Goal: Task Accomplishment & Management: Use online tool/utility

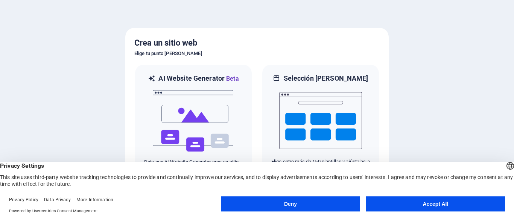
click at [393, 202] on button "Accept All" at bounding box center [435, 203] width 139 height 15
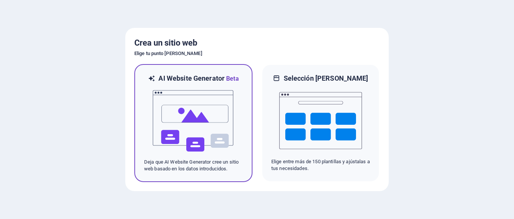
click at [207, 124] on img at bounding box center [193, 120] width 83 height 75
click at [184, 126] on img at bounding box center [193, 120] width 83 height 75
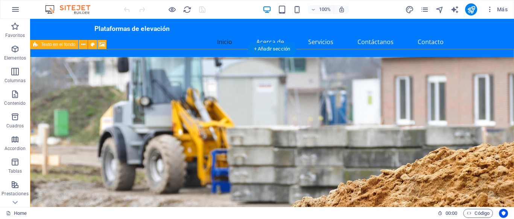
click at [331, 127] on figure at bounding box center [272, 156] width 484 height 199
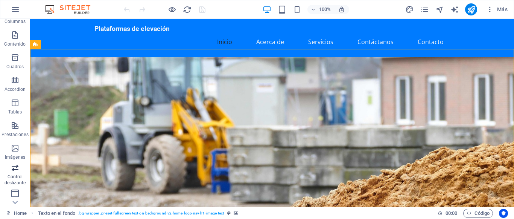
scroll to position [68, 0]
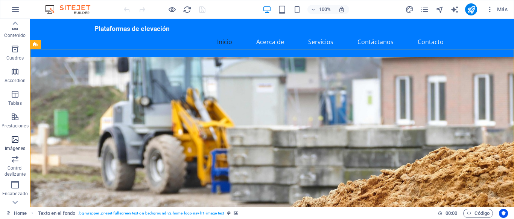
click at [12, 142] on icon "button" at bounding box center [15, 139] width 9 height 9
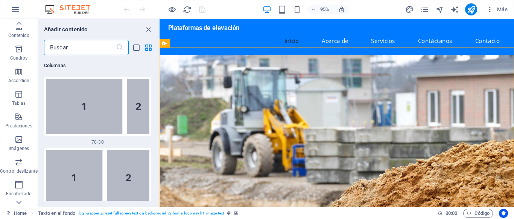
scroll to position [1091, 0]
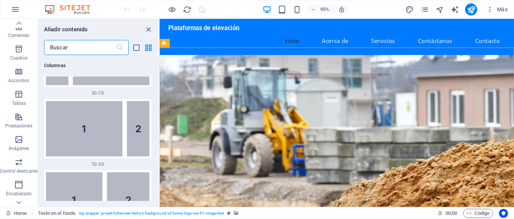
click at [100, 47] on input "text" at bounding box center [80, 47] width 72 height 15
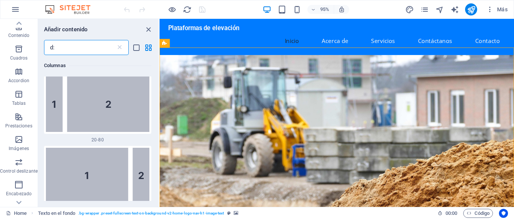
scroll to position [0, 0]
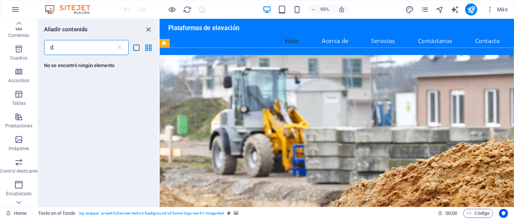
type input "d"
type input "d:\"
click at [69, 100] on div "No se encontró ningún elemento" at bounding box center [98, 128] width 121 height 146
click at [21, 137] on icon "button" at bounding box center [18, 139] width 9 height 9
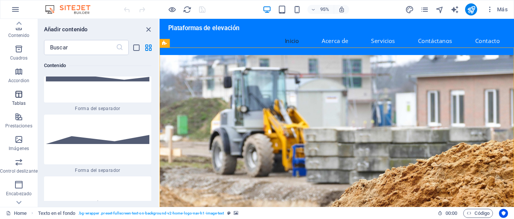
scroll to position [3817, 0]
click at [148, 50] on icon "grid-view" at bounding box center [148, 47] width 9 height 9
click at [137, 50] on icon "list-view" at bounding box center [136, 47] width 9 height 9
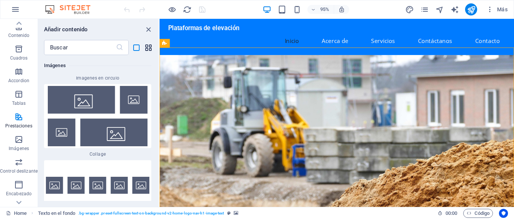
click at [149, 50] on icon "grid-view" at bounding box center [148, 47] width 9 height 9
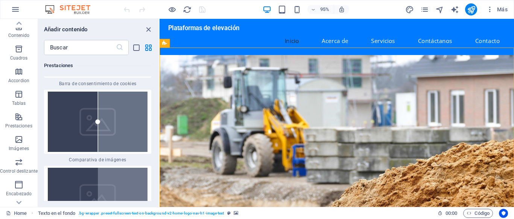
scroll to position [6053, 0]
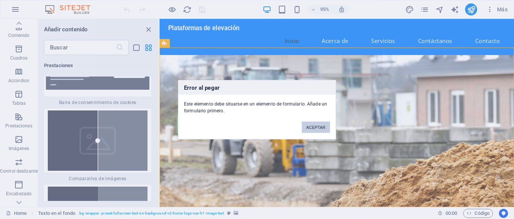
click at [319, 126] on button "ACEPTAR" at bounding box center [316, 126] width 28 height 11
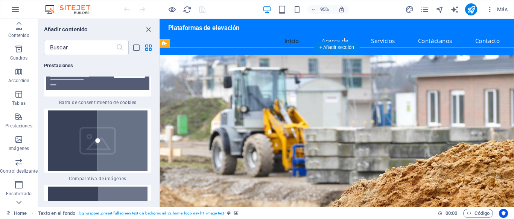
click at [375, 145] on figure at bounding box center [346, 156] width 373 height 199
click at [372, 145] on figure at bounding box center [346, 156] width 373 height 199
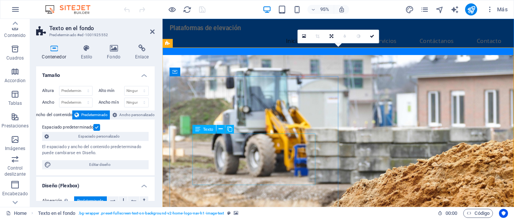
scroll to position [68, 0]
click at [114, 52] on icon at bounding box center [113, 48] width 25 height 8
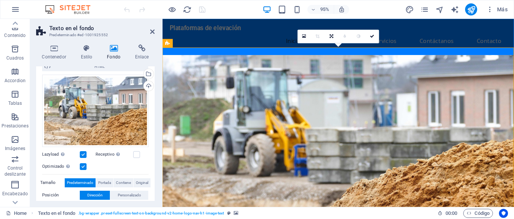
scroll to position [34, 0]
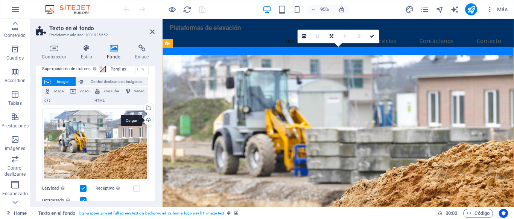
click at [148, 121] on div "Cargar" at bounding box center [147, 120] width 11 height 11
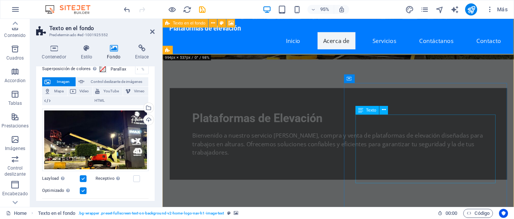
scroll to position [230, 0]
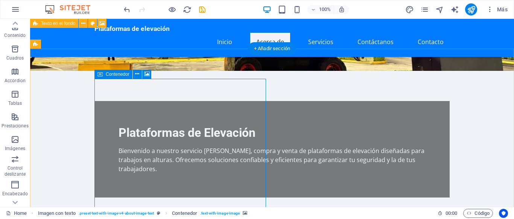
scroll to position [192, 0]
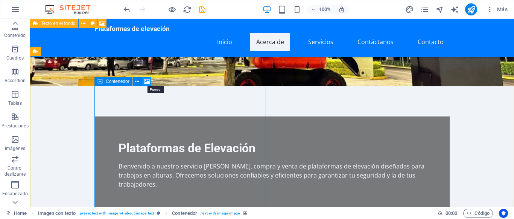
click at [147, 81] on icon at bounding box center [147, 82] width 6 height 8
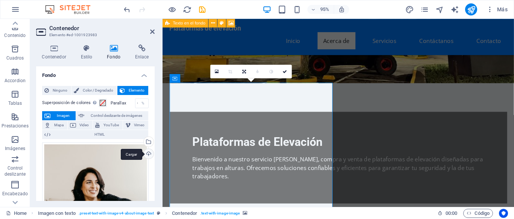
click at [150, 155] on div "Cargar" at bounding box center [147, 154] width 11 height 11
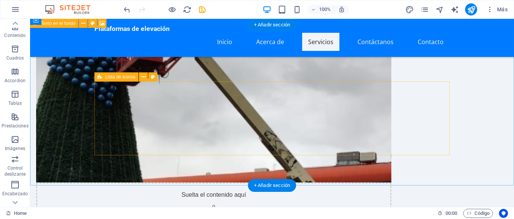
scroll to position [422, 0]
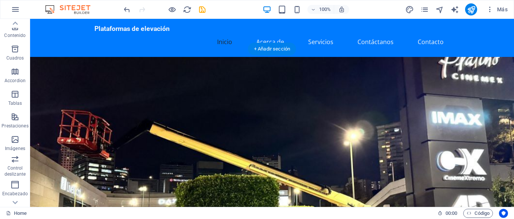
scroll to position [38, 0]
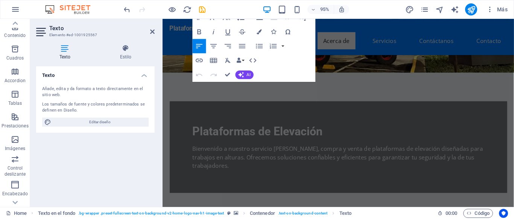
scroll to position [230, 0]
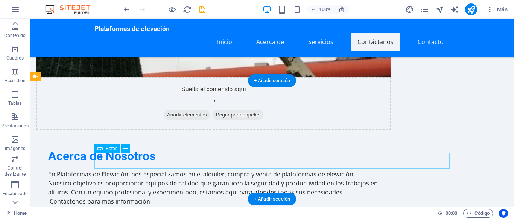
scroll to position [538, 0]
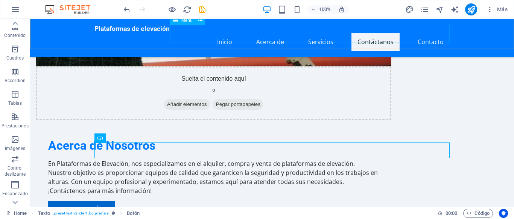
click at [426, 34] on nav "Inicio Acerca de Servicios Contáctanos Contacto" at bounding box center [271, 42] width 355 height 18
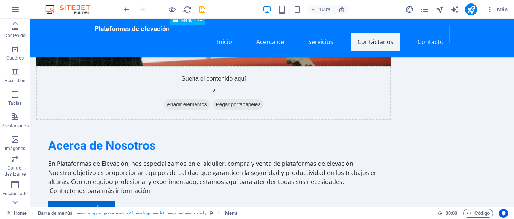
click at [425, 33] on nav "Inicio Acerca de Servicios Contáctanos Contacto" at bounding box center [271, 42] width 355 height 18
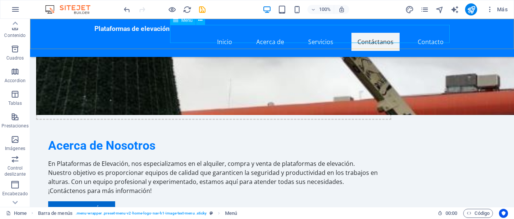
click at [306, 33] on nav "Inicio Acerca de Servicios Contáctanos Contacto" at bounding box center [271, 42] width 355 height 18
select select
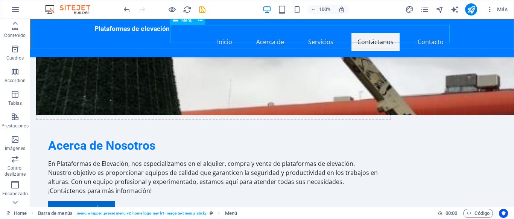
select select
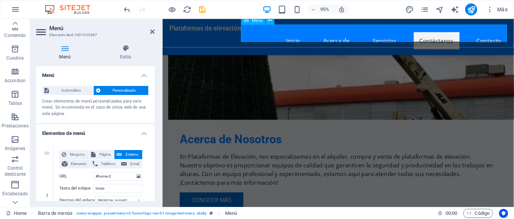
click at [401, 35] on nav "Inicio Acerca de Servicios Contáctanos Contacto" at bounding box center [347, 42] width 355 height 18
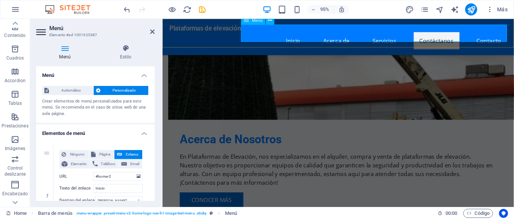
click at [401, 35] on nav "Inicio Acerca de Servicios Contáctanos Contacto" at bounding box center [347, 42] width 355 height 18
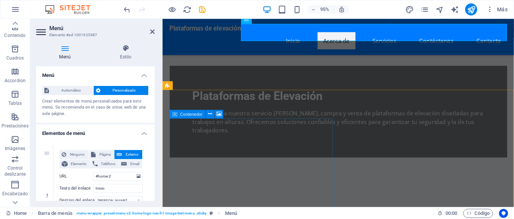
scroll to position [268, 0]
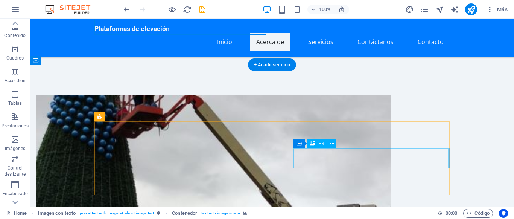
scroll to position [384, 0]
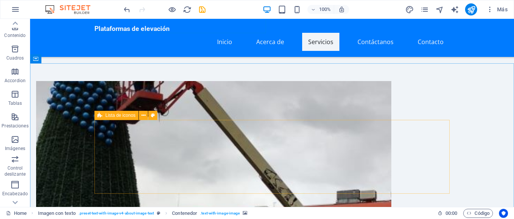
click at [103, 116] on div "Lista de iconos" at bounding box center [116, 115] width 44 height 9
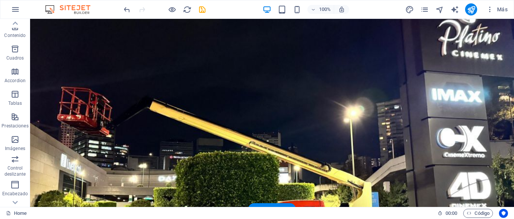
scroll to position [0, 0]
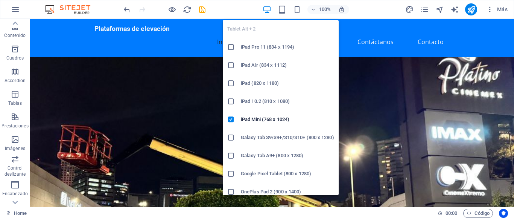
click at [282, 139] on h6 "Galaxy Tab S9/S9+/S10/S10+ (800 x 1280)" at bounding box center [287, 137] width 93 height 9
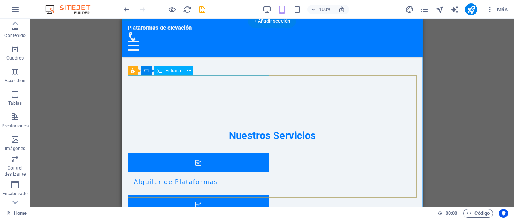
scroll to position [691, 0]
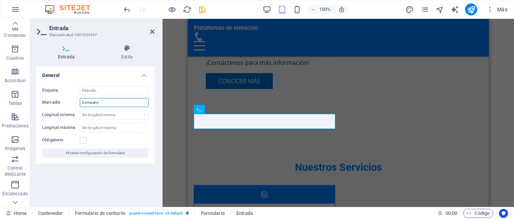
click at [109, 103] on input "Company" at bounding box center [114, 102] width 69 height 9
drag, startPoint x: 79, startPoint y: 103, endPoint x: 70, endPoint y: 101, distance: 9.3
click at [80, 101] on input "Company" at bounding box center [114, 102] width 69 height 9
type input "Empresa"
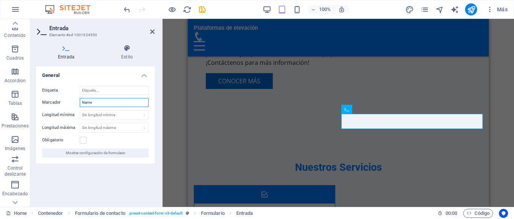
click at [96, 103] on input "Name" at bounding box center [114, 102] width 69 height 9
type input "N"
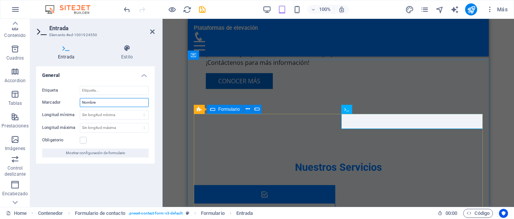
type input "Nombre"
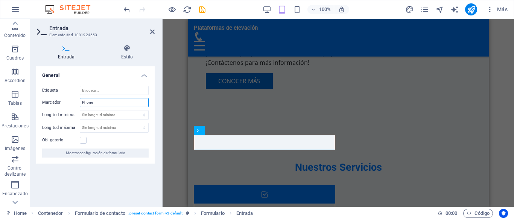
click at [99, 104] on input "Phone" at bounding box center [114, 102] width 69 height 9
drag, startPoint x: 99, startPoint y: 104, endPoint x: 64, endPoint y: 103, distance: 34.3
click at [80, 103] on input "Phone" at bounding box center [114, 102] width 69 height 9
type input "Móvil"
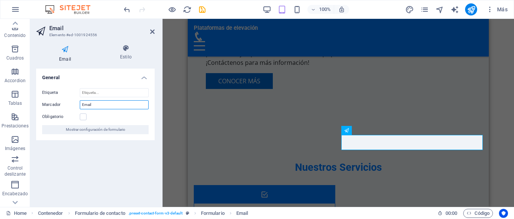
drag, startPoint x: 101, startPoint y: 105, endPoint x: 61, endPoint y: 103, distance: 40.7
click at [80, 103] on input "Email" at bounding box center [114, 104] width 69 height 9
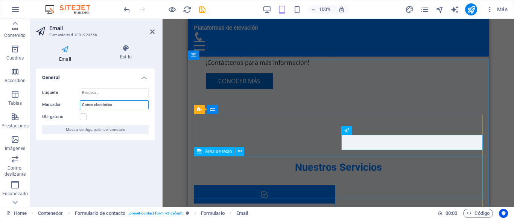
type input "Correo electrónico"
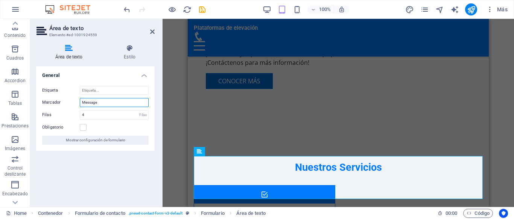
drag, startPoint x: 116, startPoint y: 103, endPoint x: 71, endPoint y: 102, distance: 44.8
click at [80, 102] on input "Message" at bounding box center [114, 102] width 69 height 9
type input "Mensaje"
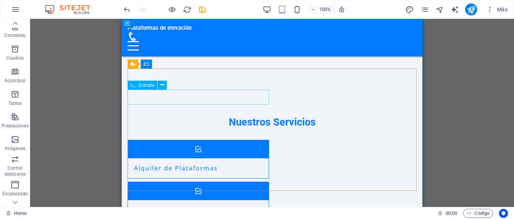
scroll to position [813, 0]
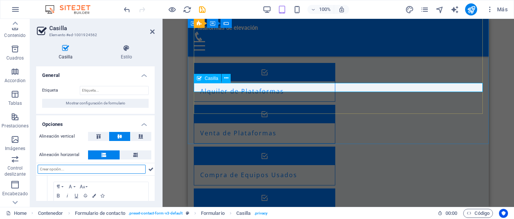
click at [226, 79] on icon at bounding box center [226, 78] width 4 height 8
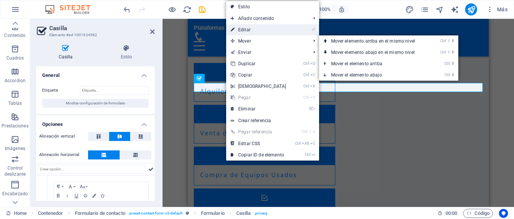
click at [248, 30] on link "⏎ Editar" at bounding box center [258, 29] width 65 height 11
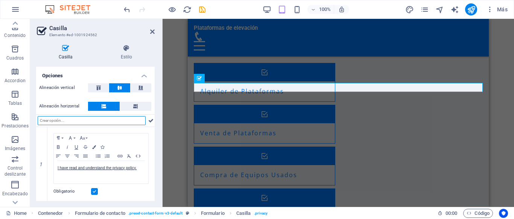
scroll to position [50, 0]
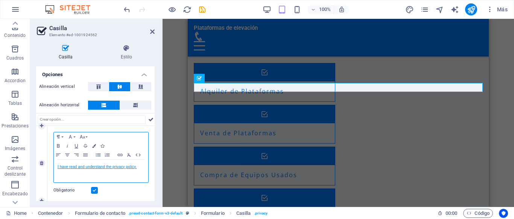
click at [94, 168] on link "I have read and understand the privacy policy." at bounding box center [97, 167] width 79 height 4
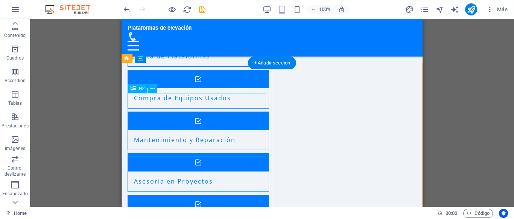
scroll to position [928, 0]
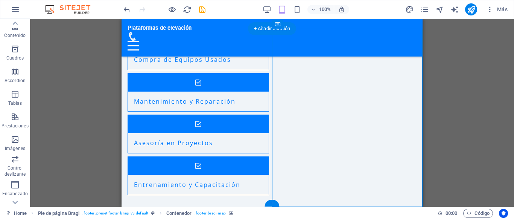
select select "px"
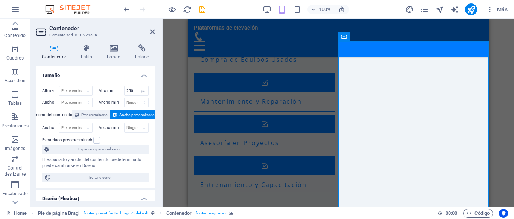
scroll to position [890, 0]
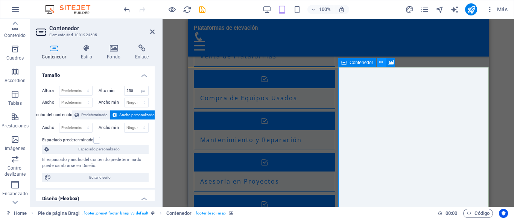
click at [383, 64] on icon at bounding box center [381, 62] width 4 height 8
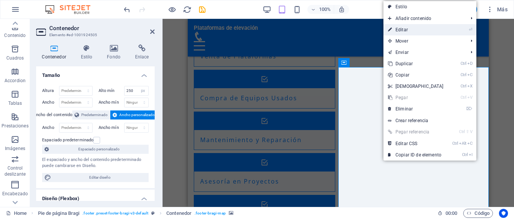
click at [411, 30] on link "⏎ Editar" at bounding box center [416, 29] width 65 height 11
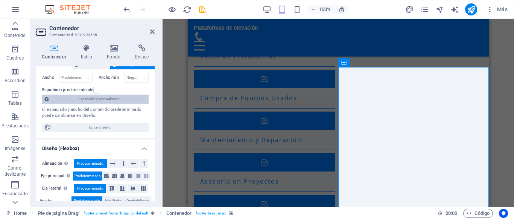
scroll to position [102, 0]
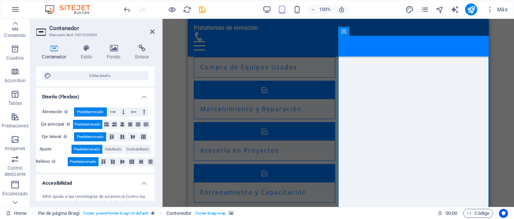
scroll to position [928, 0]
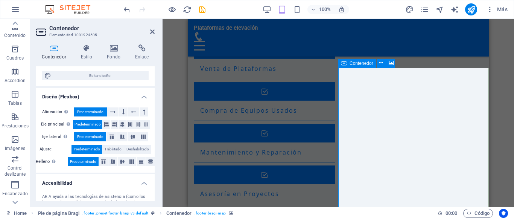
scroll to position [890, 0]
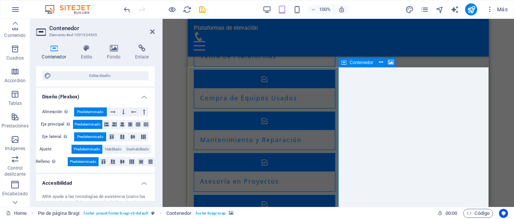
click at [367, 66] on div "Contenedor" at bounding box center [357, 62] width 38 height 9
click at [367, 63] on span "Contenedor" at bounding box center [362, 62] width 24 height 5
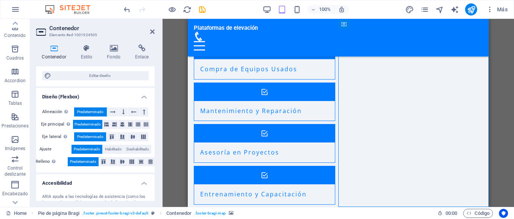
scroll to position [928, 0]
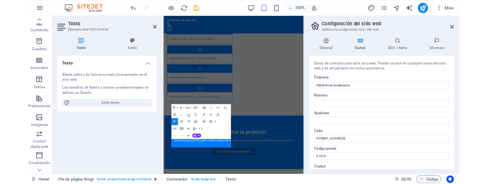
scroll to position [775, 0]
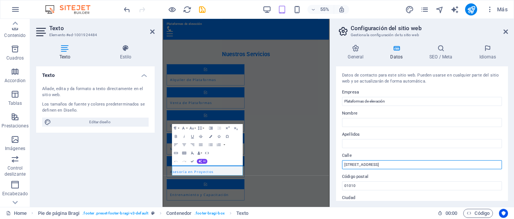
drag, startPoint x: 395, startPoint y: 163, endPoint x: 297, endPoint y: 165, distance: 97.9
click at [342, 165] on input "[STREET_ADDRESS]" at bounding box center [422, 164] width 160 height 9
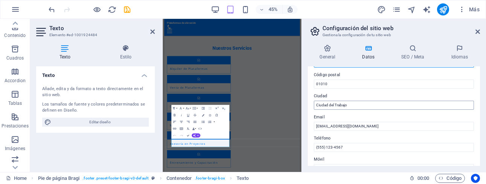
scroll to position [68, 0]
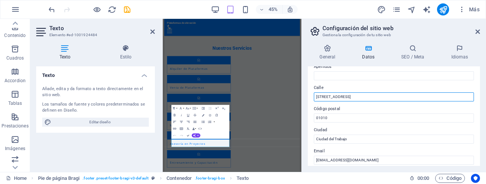
drag, startPoint x: 363, startPoint y: 98, endPoint x: 293, endPoint y: 98, distance: 69.3
click at [314, 98] on input "[STREET_ADDRESS]" at bounding box center [394, 96] width 160 height 9
paste input "Cda. [STREET_ADDRESS][PERSON_NAME]."
type input "Cda. [STREET_ADDRESS][PERSON_NAME]."
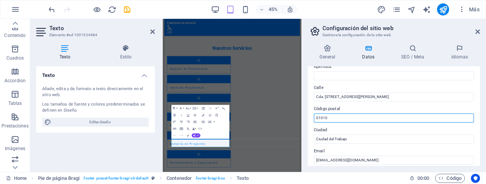
drag, startPoint x: 328, startPoint y: 118, endPoint x: 283, endPoint y: 117, distance: 44.8
click at [314, 117] on input "01010" at bounding box center [394, 117] width 160 height 9
type input "54980"
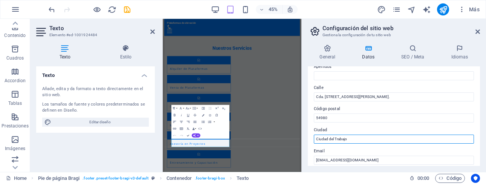
drag, startPoint x: 356, startPoint y: 138, endPoint x: 295, endPoint y: 140, distance: 60.6
click at [314, 140] on input "Ciudad del Trabajo" at bounding box center [394, 138] width 160 height 9
type input "[PERSON_NAME]"
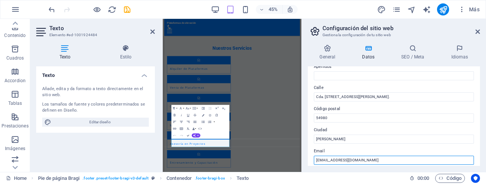
drag, startPoint x: 363, startPoint y: 161, endPoint x: 297, endPoint y: 313, distance: 165.6
click at [314, 160] on input "[EMAIL_ADDRESS][DOMAIN_NAME]" at bounding box center [394, 159] width 160 height 9
type input "j"
type input "[EMAIL_ADDRESS][DOMAIN_NAME]"
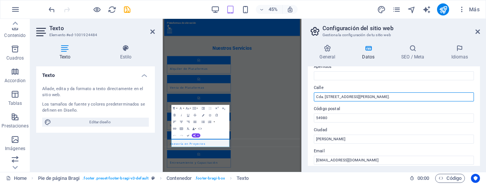
drag, startPoint x: 348, startPoint y: 97, endPoint x: 491, endPoint y: 88, distance: 143.7
click at [474, 92] on input "Cda. [STREET_ADDRESS][PERSON_NAME]." at bounding box center [394, 96] width 160 height 9
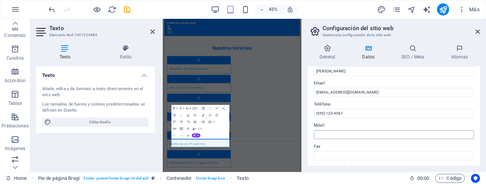
scroll to position [102, 0]
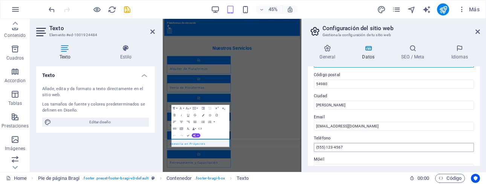
type input "Cda. Teyahualco 33"
click at [322, 146] on input "(555) 123-4567" at bounding box center [394, 147] width 160 height 9
type input "[PHONE_NUMBER]"
click at [332, 167] on div "General Datos SEO / Meta Idiomas Nombre del sitio web [DOMAIN_NAME] Logo Arrast…" at bounding box center [394, 104] width 184 height 133
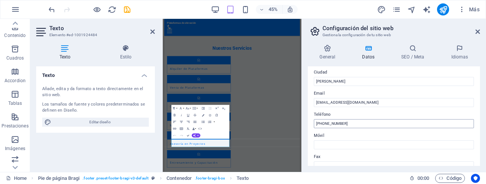
scroll to position [136, 0]
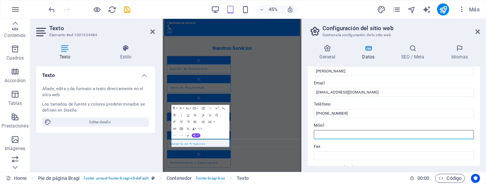
click at [332, 134] on input "Móvil" at bounding box center [394, 134] width 160 height 9
type input "5"
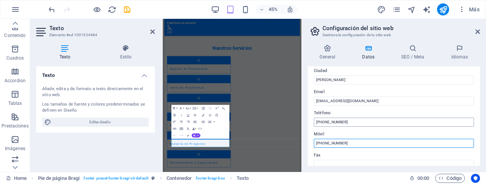
scroll to position [262, 0]
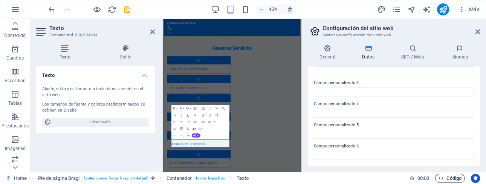
type input "[PHONE_NUMBER]"
click at [448, 178] on span "Código" at bounding box center [449, 178] width 23 height 9
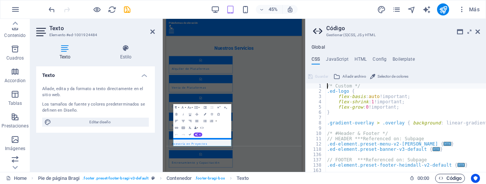
scroll to position [777, 0]
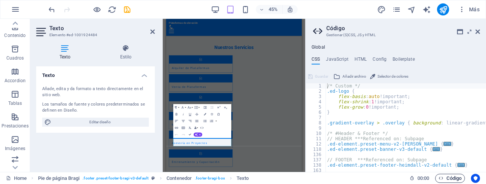
click at [448, 178] on span "Código" at bounding box center [449, 178] width 23 height 9
click at [436, 178] on button "Código" at bounding box center [450, 178] width 30 height 9
click at [454, 178] on span "Código" at bounding box center [449, 178] width 23 height 9
click at [478, 34] on icon at bounding box center [477, 32] width 5 height 6
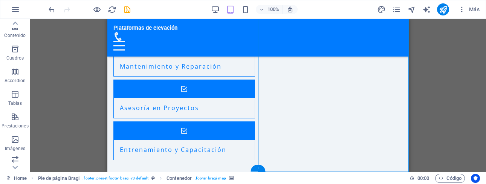
select select "px"
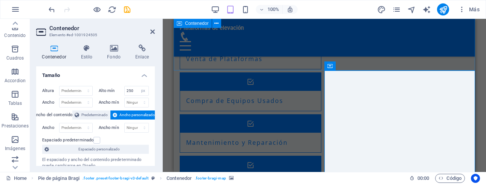
scroll to position [887, 0]
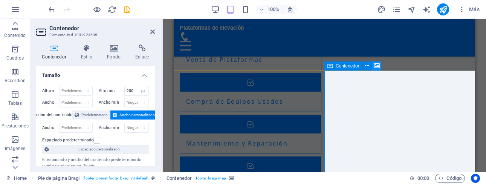
click at [375, 68] on icon at bounding box center [377, 66] width 6 height 8
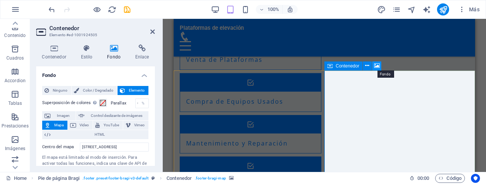
click at [376, 65] on icon at bounding box center [377, 66] width 6 height 8
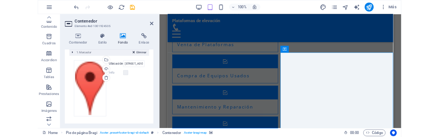
scroll to position [209, 0]
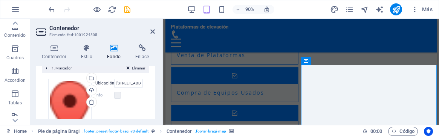
click at [64, 70] on span "1. Marcador" at bounding box center [62, 68] width 20 height 4
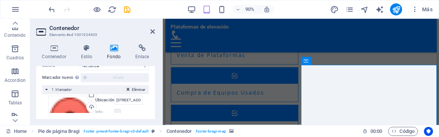
scroll to position [169, 0]
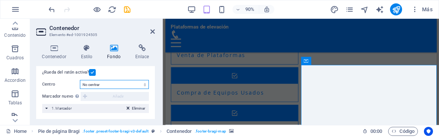
click at [80, 80] on select "No centrar Centrar marcadores Centrar y ampliar marcadores" at bounding box center [114, 84] width 69 height 9
click at [133, 85] on select "No centrar Centrar marcadores Centrar y ampliar marcadores" at bounding box center [114, 84] width 69 height 9
click at [80, 80] on select "No centrar Centrar marcadores Centrar y ampliar marcadores" at bounding box center [114, 84] width 69 height 9
click at [116, 86] on select "No centrar Centrar marcadores Centrar y ampliar marcadores" at bounding box center [114, 84] width 69 height 9
click at [92, 74] on label at bounding box center [92, 72] width 7 height 7
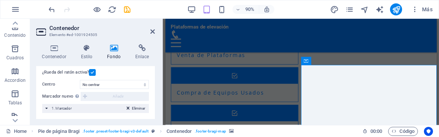
click at [0, 0] on input "¿Rueda del ratón activa?" at bounding box center [0, 0] width 0 height 0
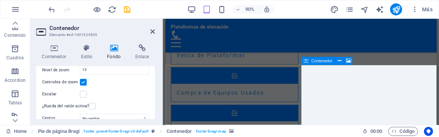
click at [145, 53] on h4 "Enlace" at bounding box center [142, 52] width 26 height 16
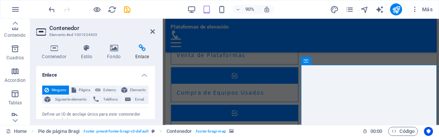
scroll to position [23, 0]
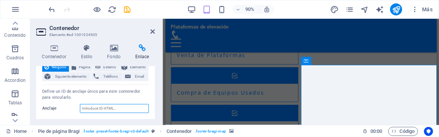
click at [112, 109] on input "Anclaje" at bounding box center [114, 108] width 69 height 9
paste input "[URL][DOMAIN_NAME][GEOGRAPHIC_DATA]"
type input "[URL][DOMAIN_NAME][GEOGRAPHIC_DATA]"
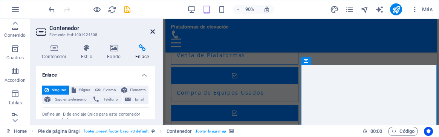
click at [151, 32] on icon at bounding box center [152, 32] width 5 height 6
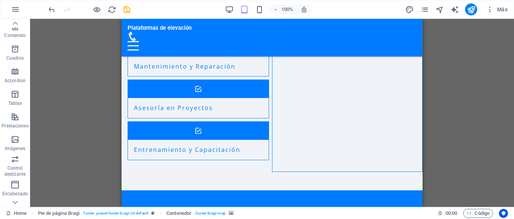
scroll to position [928, 0]
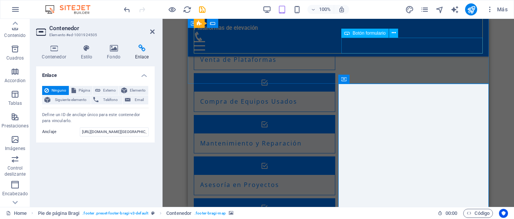
scroll to position [852, 0]
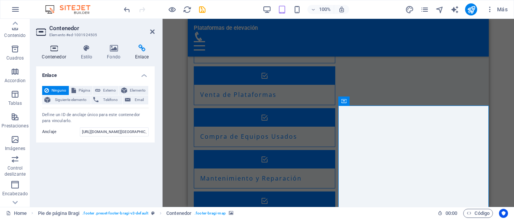
click at [55, 52] on icon at bounding box center [54, 48] width 36 height 8
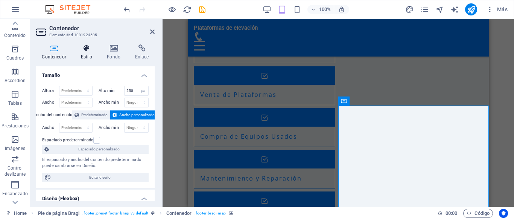
click at [84, 52] on h4 "Estilo" at bounding box center [88, 52] width 26 height 16
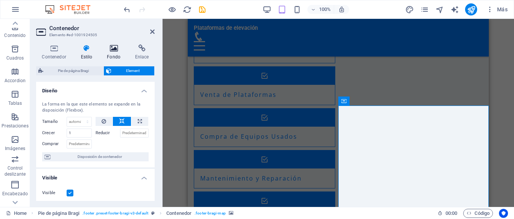
click at [113, 53] on h4 "Fondo" at bounding box center [115, 52] width 28 height 16
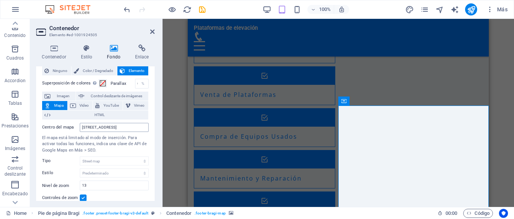
scroll to position [0, 0]
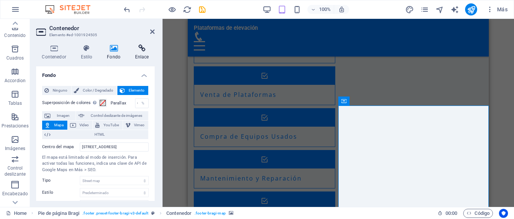
click at [145, 55] on h4 "Enlace" at bounding box center [142, 52] width 26 height 16
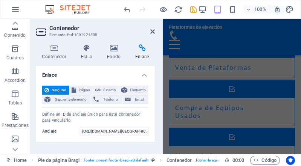
scroll to position [815, 0]
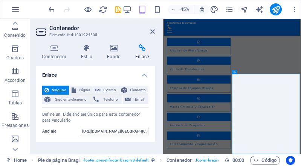
click at [52, 91] on span "Ninguno" at bounding box center [58, 90] width 15 height 9
click at [79, 92] on span "Página" at bounding box center [84, 90] width 12 height 9
select select
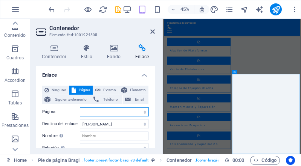
click at [80, 108] on select "Home Subpage Legal Notice Privacy" at bounding box center [114, 112] width 69 height 9
click at [104, 92] on span "Externo" at bounding box center [110, 90] width 14 height 9
select select "blank"
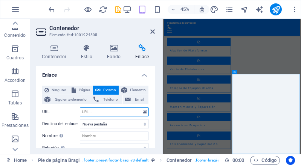
click at [102, 112] on input "URL" at bounding box center [114, 112] width 69 height 9
paste input "[URL][DOMAIN_NAME][GEOGRAPHIC_DATA]"
type input "[URL][DOMAIN_NAME][GEOGRAPHIC_DATA]"
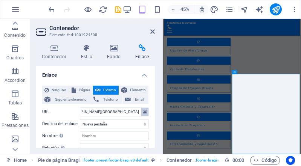
click at [146, 113] on icon at bounding box center [145, 112] width 4 height 8
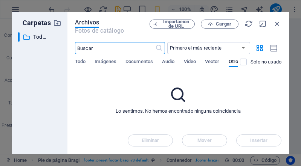
scroll to position [3271, 0]
click at [110, 62] on span "Imágenes" at bounding box center [105, 62] width 22 height 11
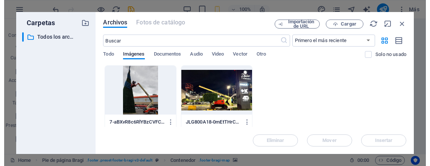
scroll to position [634, 0]
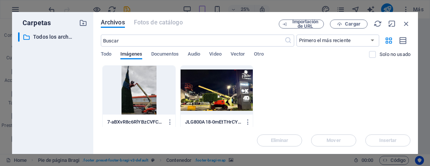
click at [55, 81] on div "​ Todos los archivos Todos los archivos" at bounding box center [52, 90] width 69 height 116
click at [304, 25] on span "Importación de URL" at bounding box center [305, 24] width 30 height 9
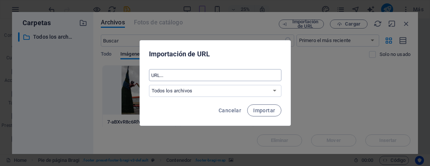
click at [189, 73] on input "text" at bounding box center [215, 75] width 133 height 12
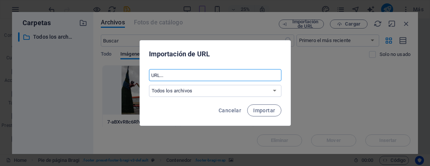
paste input "[URL][DOMAIN_NAME][GEOGRAPHIC_DATA]"
type input "[URL][DOMAIN_NAME][GEOGRAPHIC_DATA]"
click at [312, 78] on div "Importación de URL [URL][DOMAIN_NAME][GEOGRAPHIC_DATA] ​ Todos los archivos Can…" at bounding box center [215, 83] width 430 height 166
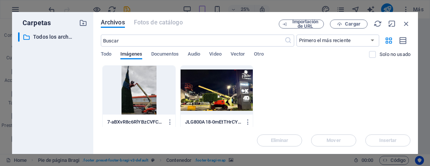
scroll to position [0, 0]
click at [338, 25] on icon "button" at bounding box center [339, 24] width 5 height 5
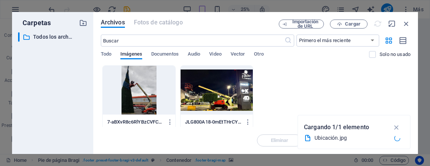
type input "[URL][DOMAIN_NAME]"
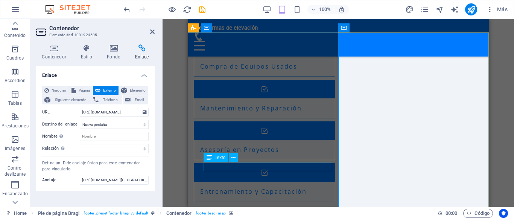
scroll to position [928, 0]
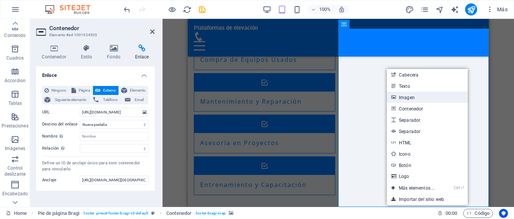
click at [410, 98] on link "Imagen" at bounding box center [427, 96] width 81 height 11
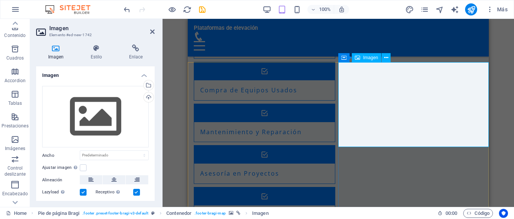
scroll to position [890, 0]
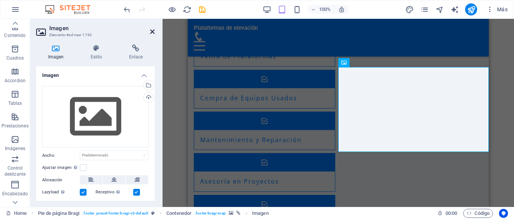
click at [154, 32] on icon at bounding box center [152, 32] width 5 height 6
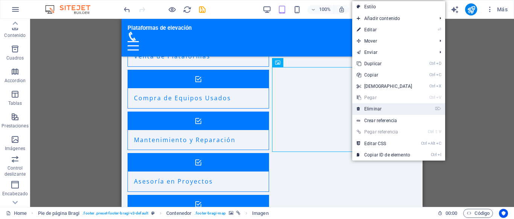
click at [371, 111] on link "⌦ Eliminar" at bounding box center [384, 108] width 65 height 11
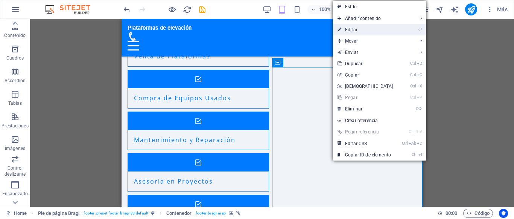
click at [355, 30] on link "⏎ Editar" at bounding box center [365, 29] width 65 height 11
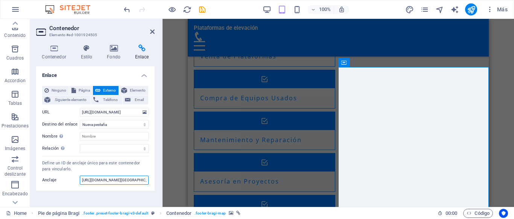
click at [125, 180] on input "[URL][DOMAIN_NAME][GEOGRAPHIC_DATA]" at bounding box center [114, 179] width 69 height 9
click at [119, 113] on input "[URL][DOMAIN_NAME]" at bounding box center [114, 112] width 69 height 9
paste input "[URL][DOMAIN_NAME][GEOGRAPHIC_DATA]"
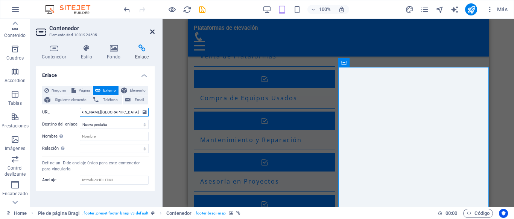
type input "[URL][DOMAIN_NAME][GEOGRAPHIC_DATA]"
click at [152, 32] on icon at bounding box center [152, 32] width 5 height 6
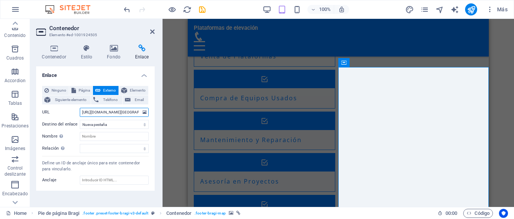
click at [120, 114] on input "[URL][DOMAIN_NAME][GEOGRAPHIC_DATA]" at bounding box center [114, 112] width 69 height 9
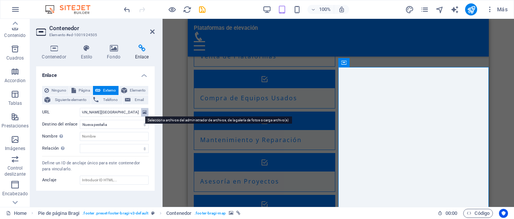
click at [146, 113] on icon at bounding box center [145, 112] width 4 height 8
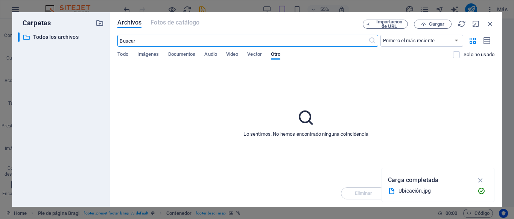
scroll to position [775, 0]
click at [441, 27] on button "Cargar" at bounding box center [433, 24] width 38 height 9
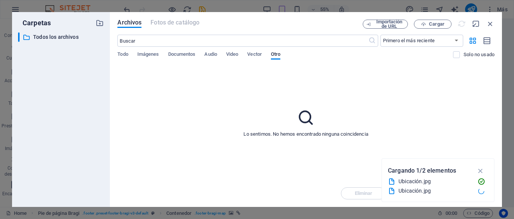
type input "[URL][DOMAIN_NAME]"
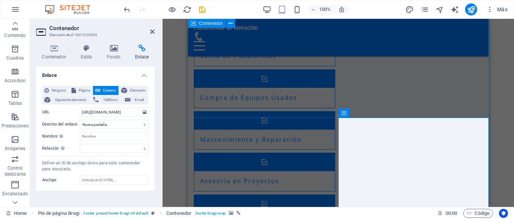
scroll to position [928, 0]
